Goal: Transaction & Acquisition: Purchase product/service

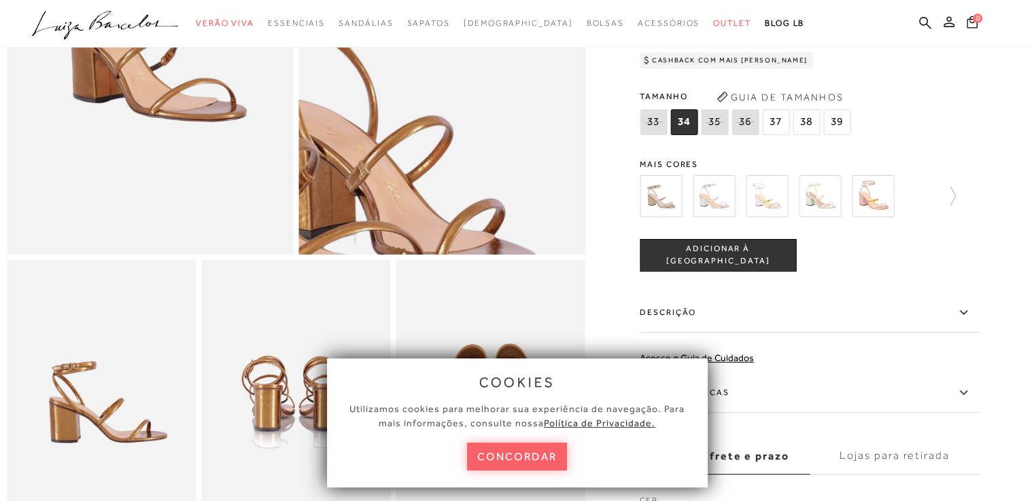
scroll to position [272, 0]
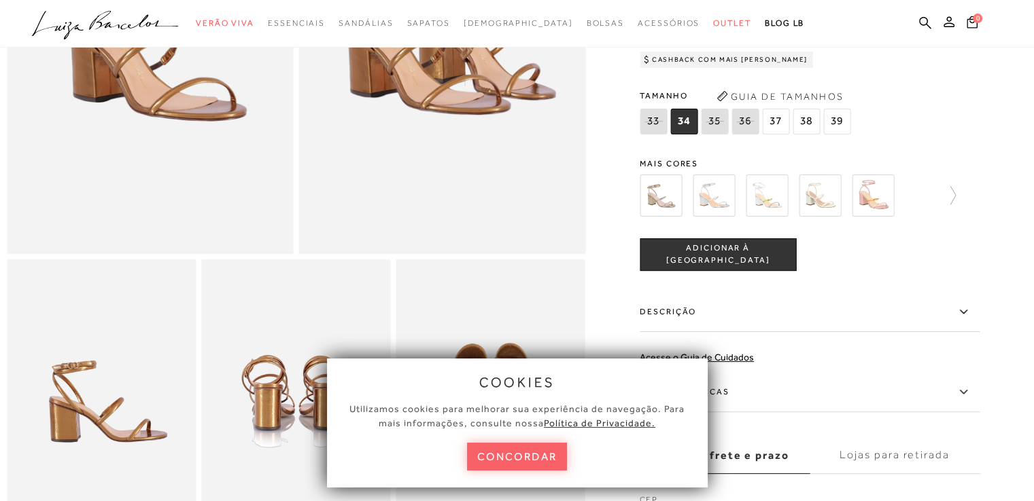
click at [940, 112] on div "Tamanho 33 34 35" at bounding box center [809, 112] width 340 height 52
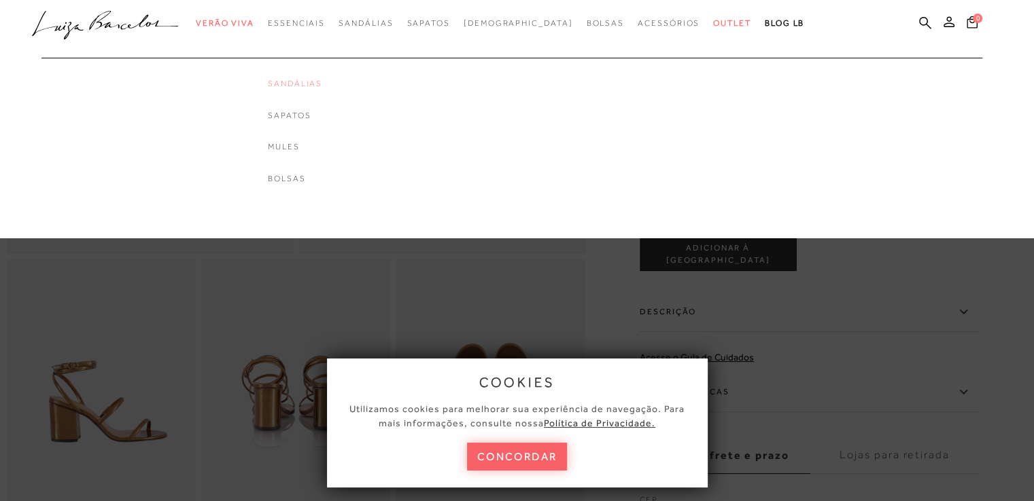
click at [309, 82] on link "Sandálias" at bounding box center [295, 84] width 54 height 12
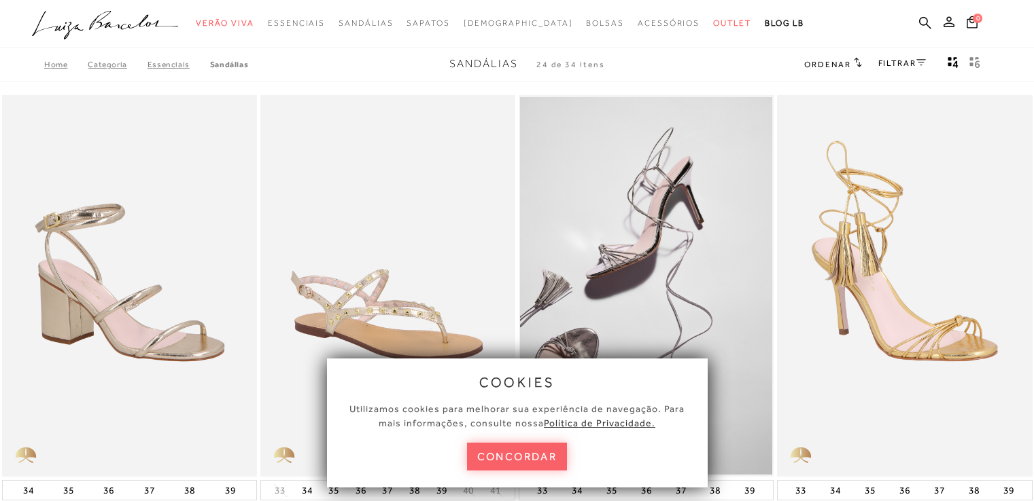
click at [523, 453] on button "concordar" at bounding box center [517, 457] width 101 height 28
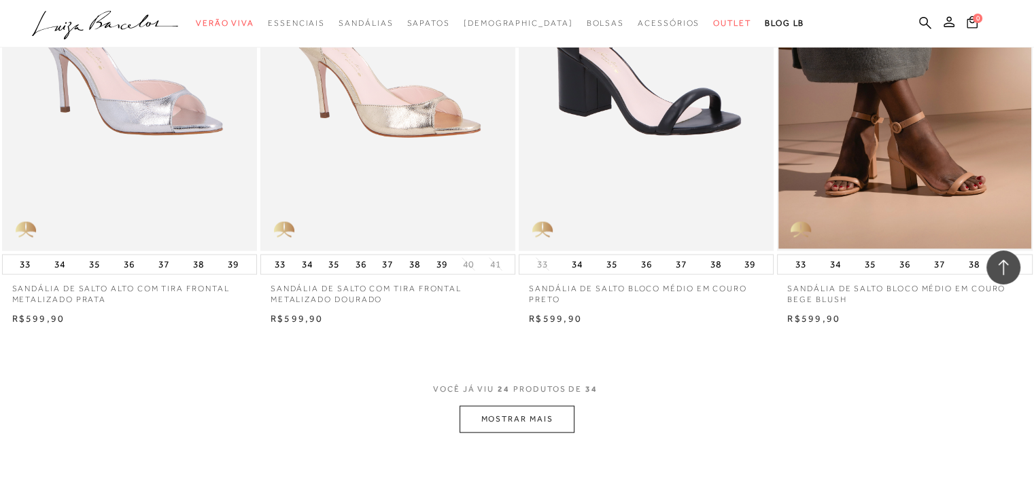
scroll to position [2649, 0]
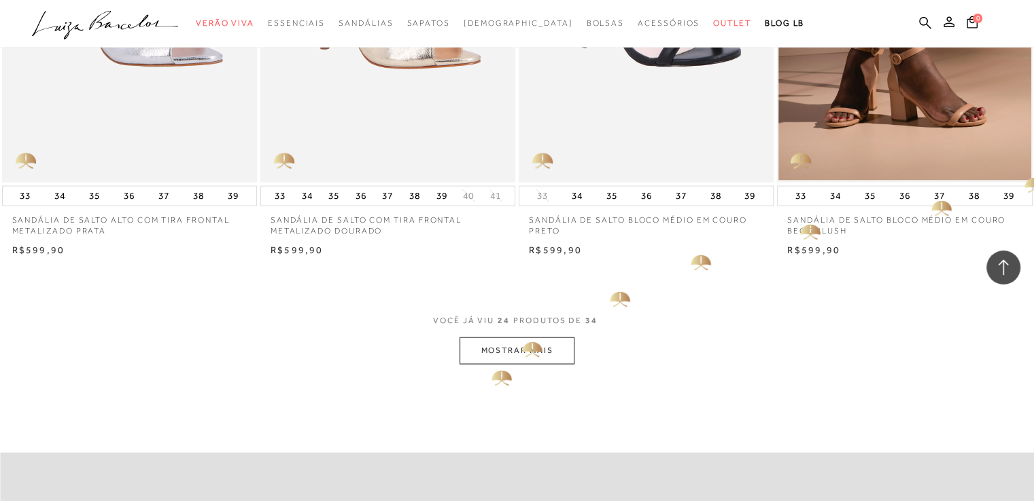
click at [495, 359] on button "MOSTRAR MAIS" at bounding box center [516, 351] width 114 height 27
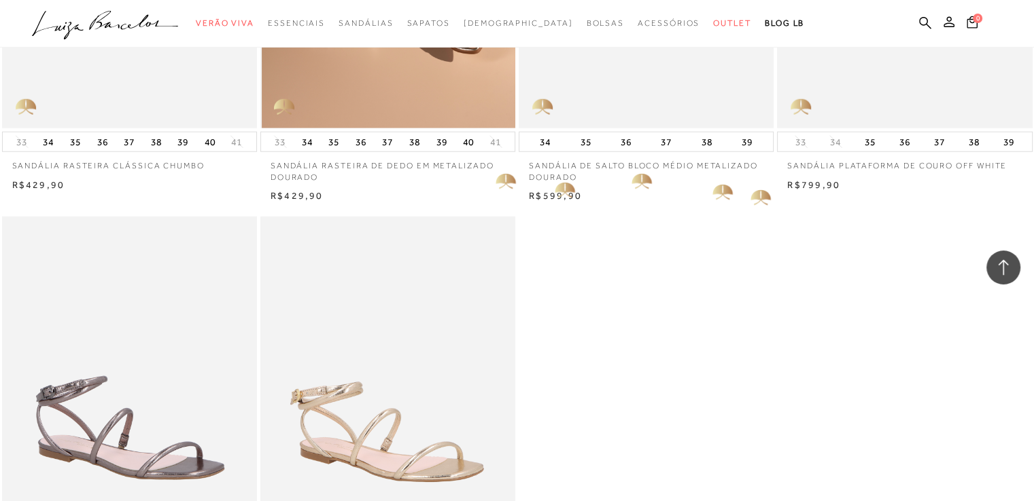
scroll to position [3601, 0]
